Goal: Information Seeking & Learning: Learn about a topic

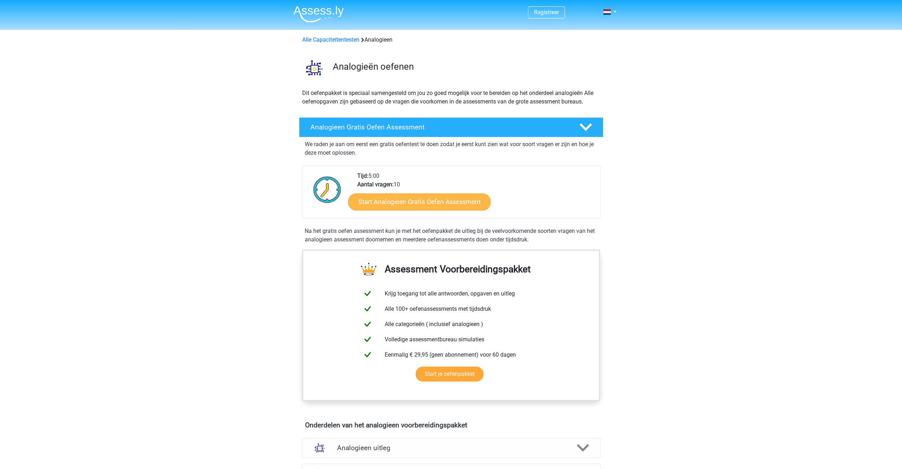
click at [380, 197] on link "Start Analogieen Gratis Oefen Assessment" at bounding box center [419, 201] width 143 height 17
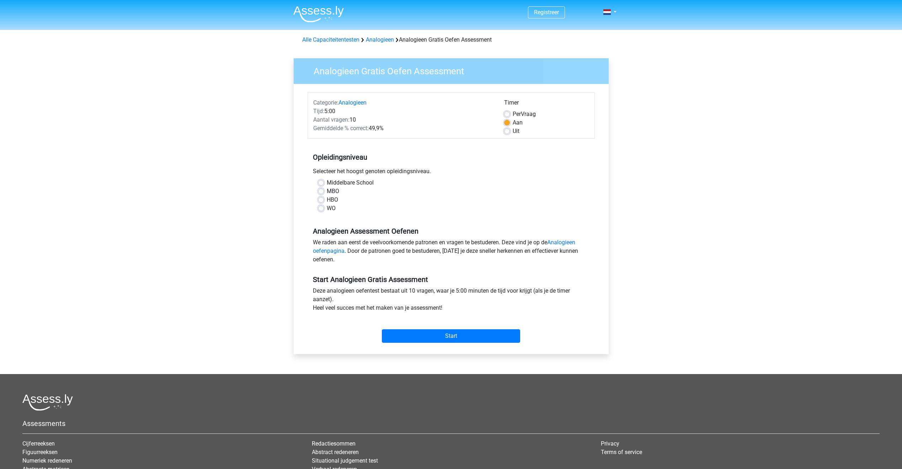
click at [327, 197] on label "HBO" at bounding box center [332, 200] width 11 height 9
click at [324, 197] on input "HBO" at bounding box center [321, 199] width 6 height 7
radio input "true"
click at [424, 335] on input "Start" at bounding box center [451, 336] width 138 height 14
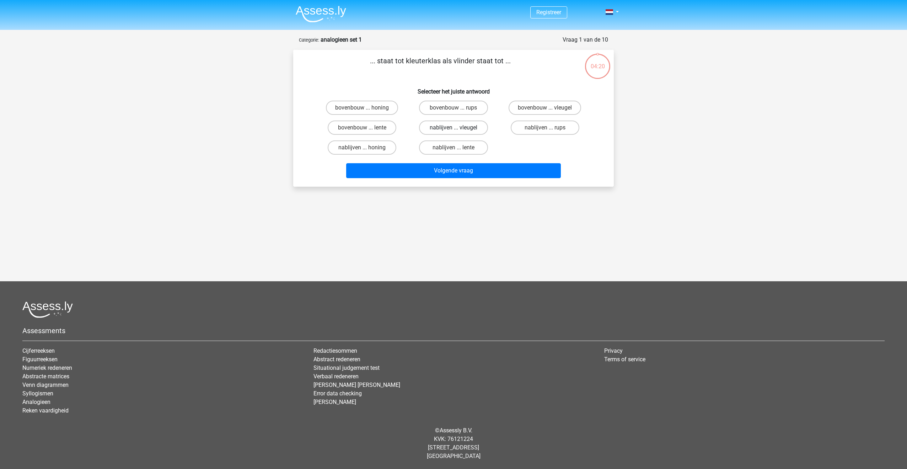
click at [475, 121] on label "nablijven ... vleugel" at bounding box center [453, 128] width 69 height 14
click at [458, 128] on input "nablijven ... vleugel" at bounding box center [456, 130] width 5 height 5
radio input "true"
click at [480, 106] on label "bovenbouw ... rups" at bounding box center [453, 108] width 69 height 14
click at [458, 108] on input "bovenbouw ... rups" at bounding box center [456, 110] width 5 height 5
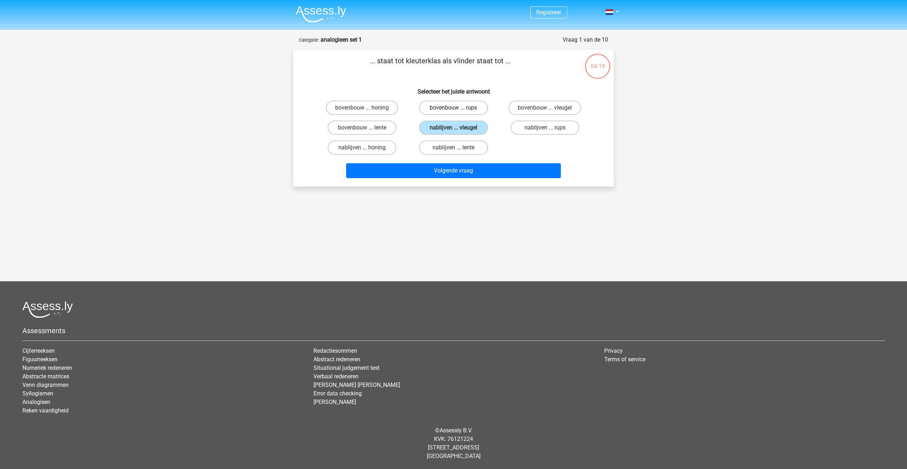
radio input "true"
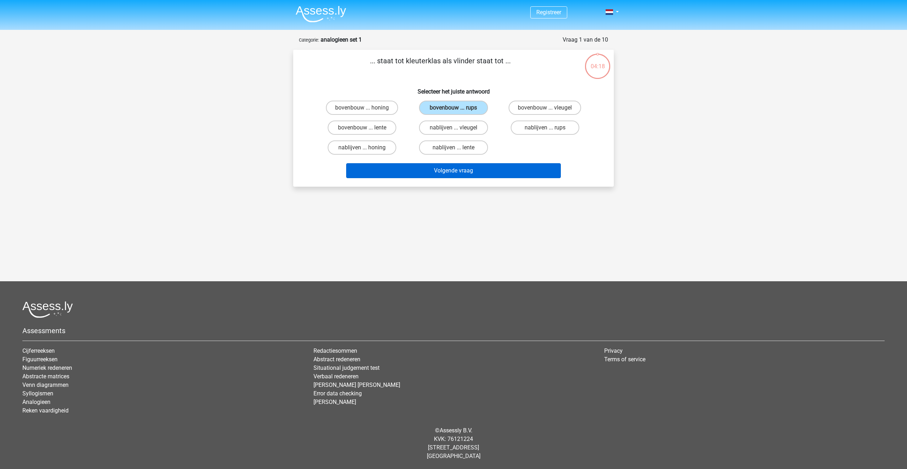
click at [481, 171] on button "Volgende vraag" at bounding box center [453, 170] width 215 height 15
